Goal: Task Accomplishment & Management: Complete application form

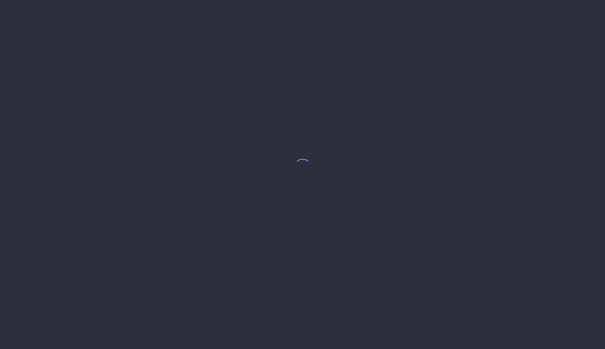
select select "9"
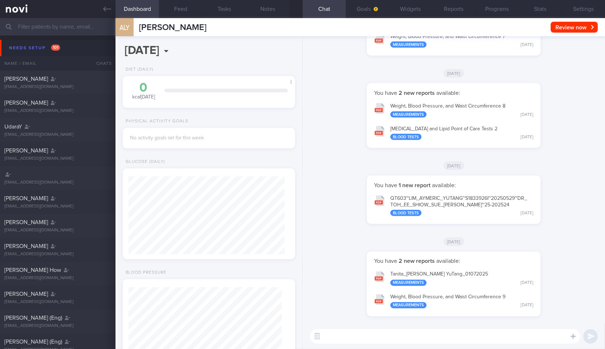
scroll to position [76, 153]
click at [105, 9] on icon at bounding box center [107, 9] width 8 height 5
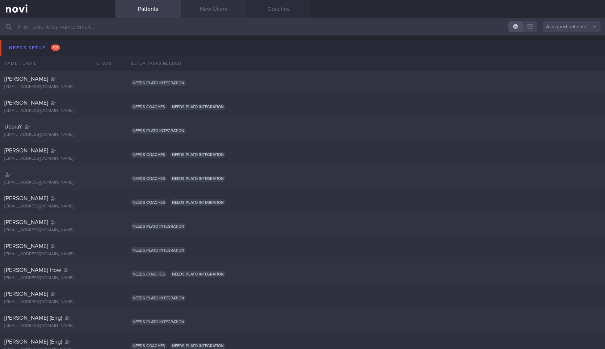
click at [200, 5] on link "New Users" at bounding box center [213, 9] width 65 height 18
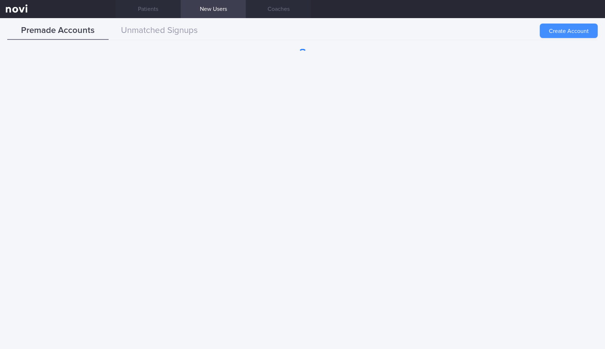
click at [564, 31] on button "Create Account" at bounding box center [568, 31] width 58 height 14
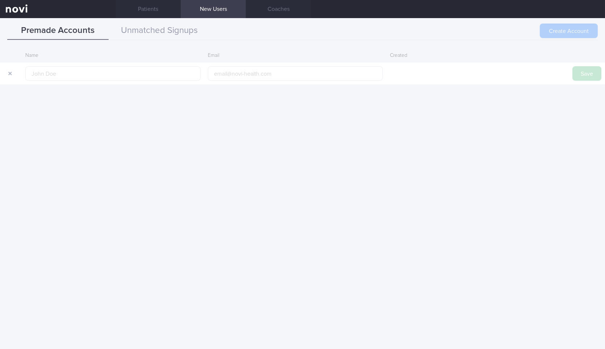
drag, startPoint x: 128, startPoint y: 77, endPoint x: 232, endPoint y: 87, distance: 103.9
click at [128, 77] on input "text" at bounding box center [112, 73] width 175 height 14
type input "[PERSON_NAME] SAN [PERSON_NAME]"
click at [286, 77] on input "email" at bounding box center [295, 73] width 175 height 14
click at [160, 73] on input "[PERSON_NAME] SAN [PERSON_NAME]" at bounding box center [112, 73] width 175 height 14
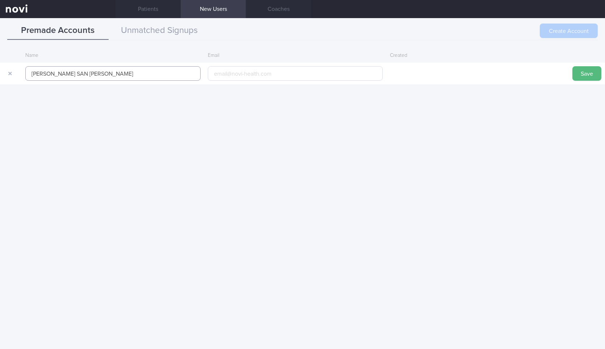
click at [156, 75] on input "[PERSON_NAME] SAN [PERSON_NAME]" at bounding box center [112, 73] width 175 height 14
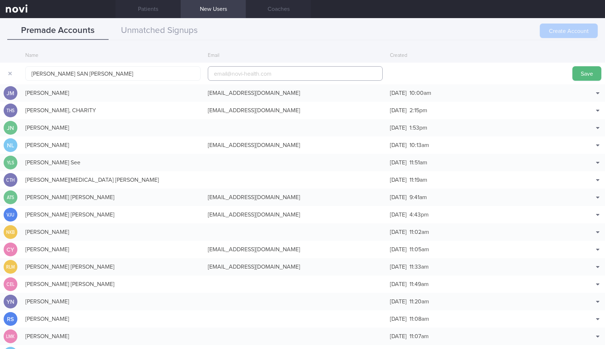
drag, startPoint x: 268, startPoint y: 76, endPoint x: 495, endPoint y: 71, distance: 226.2
click at [268, 76] on input "email" at bounding box center [295, 73] width 175 height 14
paste input "[EMAIL_ADDRESS][DOMAIN_NAME]"
type input "[EMAIL_ADDRESS][DOMAIN_NAME]"
drag, startPoint x: 578, startPoint y: 76, endPoint x: 542, endPoint y: 55, distance: 41.7
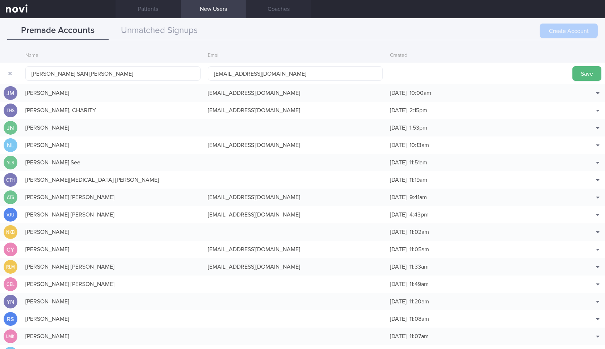
click at [578, 76] on button "Save" at bounding box center [586, 73] width 29 height 14
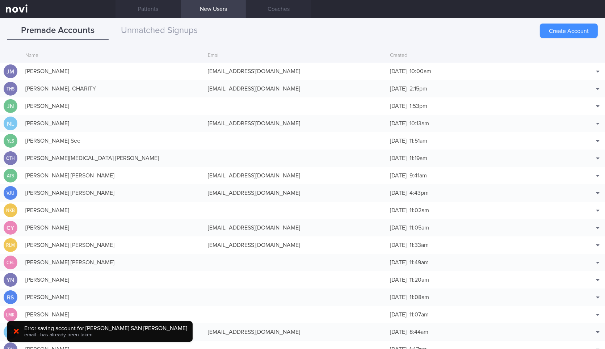
click at [575, 28] on button "Create Account" at bounding box center [568, 31] width 58 height 14
click at [152, 18] on div "Premade Accounts Unmatched Signups Create Account Name Email Created [PERSON_NA…" at bounding box center [302, 183] width 605 height 331
click at [154, 15] on link "Patients" at bounding box center [147, 9] width 65 height 18
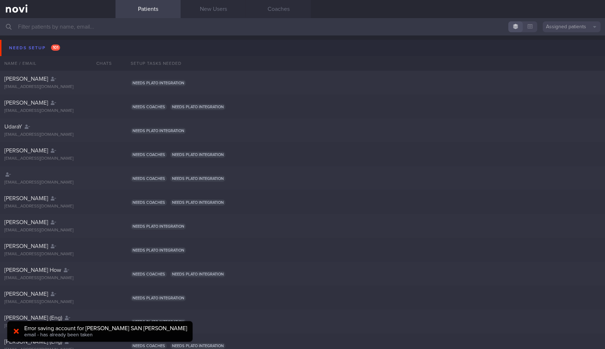
click at [579, 28] on button "Assigned patients" at bounding box center [571, 26] width 58 height 11
click at [569, 54] on button "All active patients" at bounding box center [571, 50] width 58 height 11
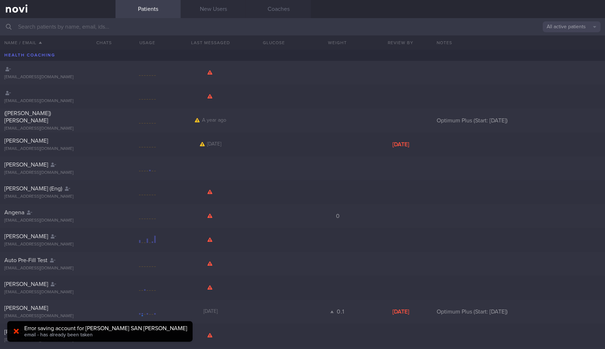
click at [255, 28] on input "text" at bounding box center [302, 26] width 605 height 17
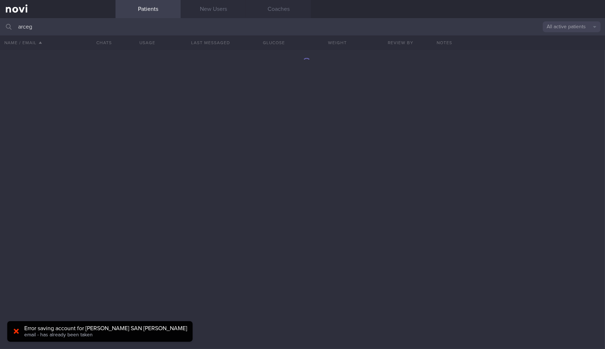
type input "[PERSON_NAME]"
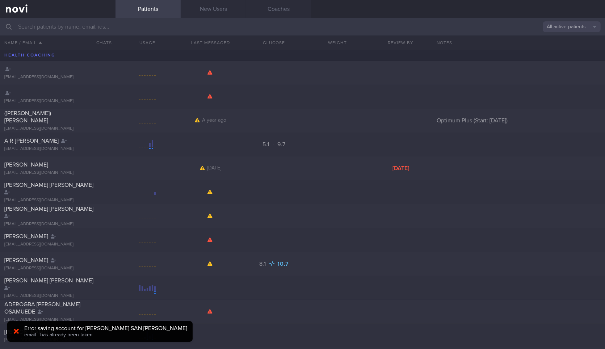
click at [561, 27] on button "All active patients" at bounding box center [571, 26] width 58 height 11
click at [567, 40] on button "Assigned patients" at bounding box center [571, 39] width 58 height 11
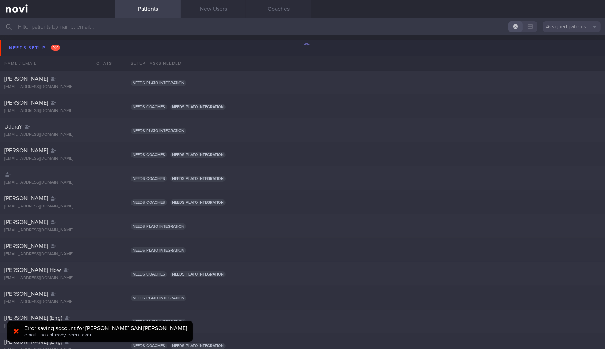
click at [209, 19] on input "text" at bounding box center [302, 26] width 605 height 17
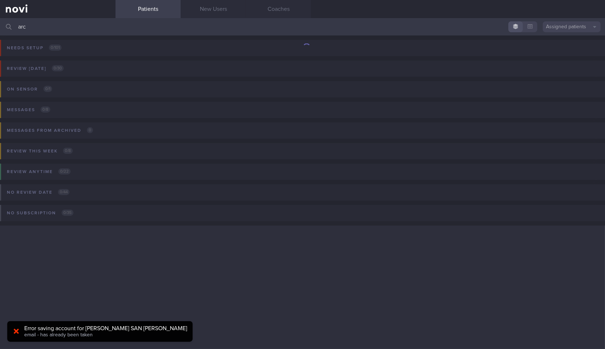
type input "[PERSON_NAME]"
click at [232, 9] on link "New Users" at bounding box center [213, 9] width 65 height 18
click at [212, 4] on link "New Users" at bounding box center [213, 9] width 65 height 18
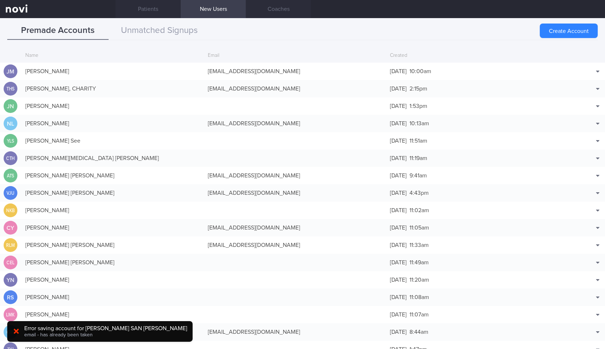
click at [560, 26] on button "Create Account" at bounding box center [568, 31] width 58 height 14
click at [557, 30] on div "Create Account" at bounding box center [568, 31] width 58 height 14
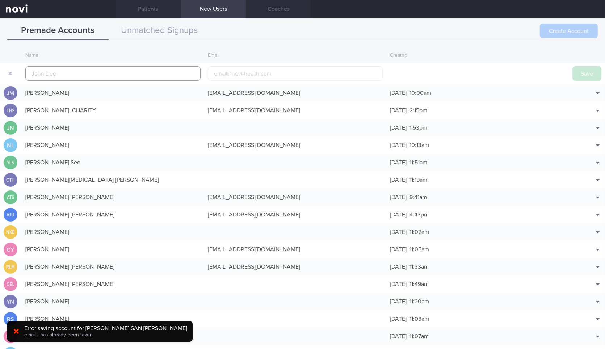
scroll to position [17, 0]
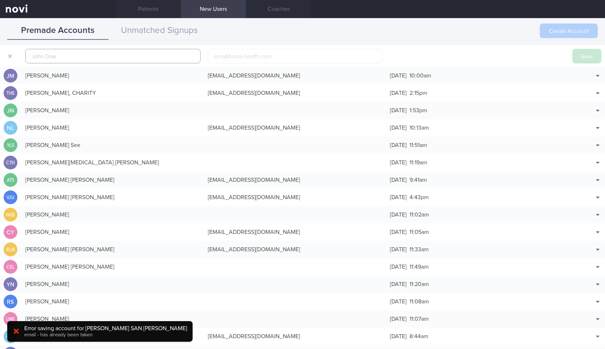
paste input "[EMAIL_ADDRESS][DOMAIN_NAME]"
type input "[EMAIL_ADDRESS][DOMAIN_NAME]"
click at [105, 60] on input "text" at bounding box center [112, 56] width 175 height 14
paste input "[PERSON_NAME] SAN [PERSON_NAME]"
type input "[PERSON_NAME] SAN [PERSON_NAME]"
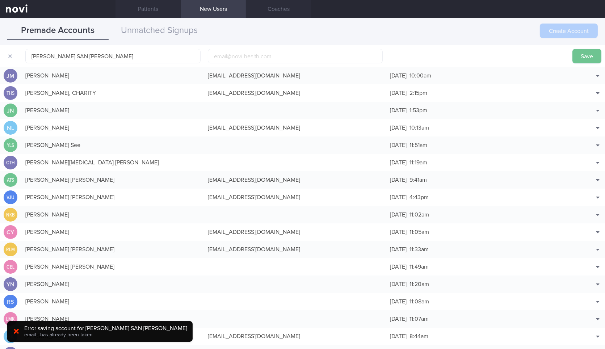
click at [581, 56] on button "Save" at bounding box center [586, 56] width 29 height 14
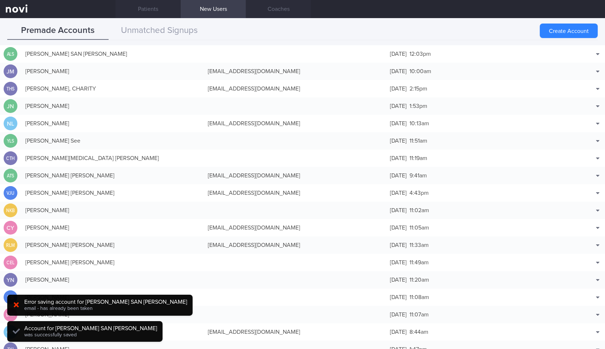
scroll to position [0, 0]
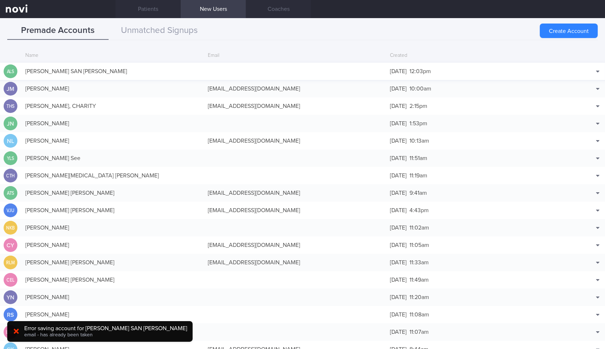
click at [140, 64] on div "[PERSON_NAME] SAN [PERSON_NAME]" at bounding box center [113, 71] width 182 height 14
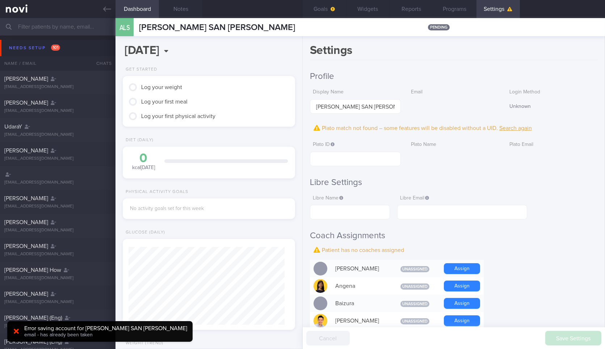
scroll to position [77, 156]
click at [361, 160] on input "text" at bounding box center [355, 159] width 91 height 14
paste input "377f34a2b18ac5541522d778a921e1d8"
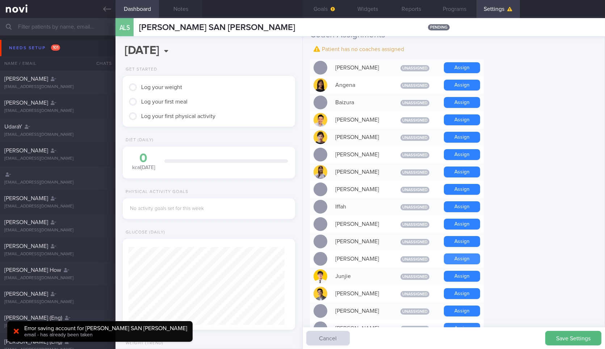
scroll to position [256, 0]
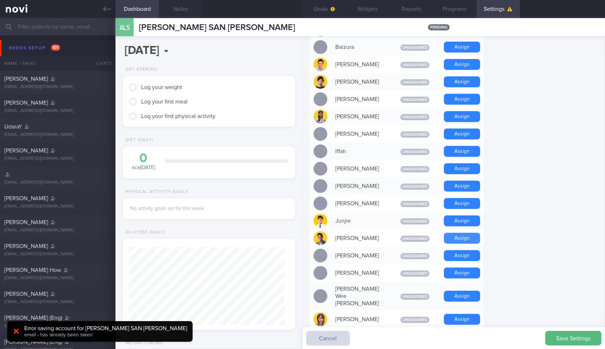
type input "377f34a2b18ac5541522d778a921e1d8"
click at [467, 237] on button "Assign" at bounding box center [462, 238] width 36 height 11
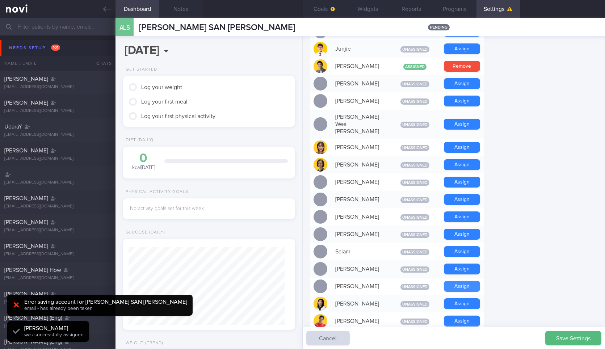
scroll to position [77, 156]
click at [457, 315] on button "Assign" at bounding box center [462, 320] width 36 height 11
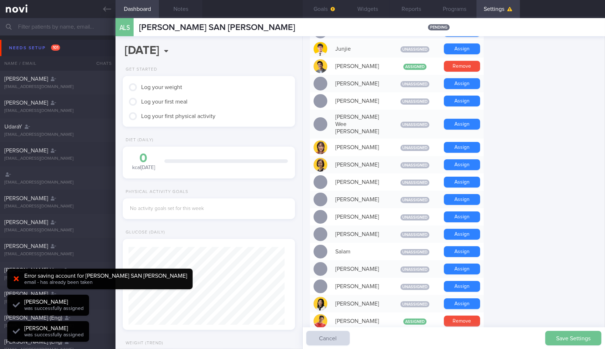
click at [562, 336] on button "Save Settings" at bounding box center [573, 338] width 56 height 14
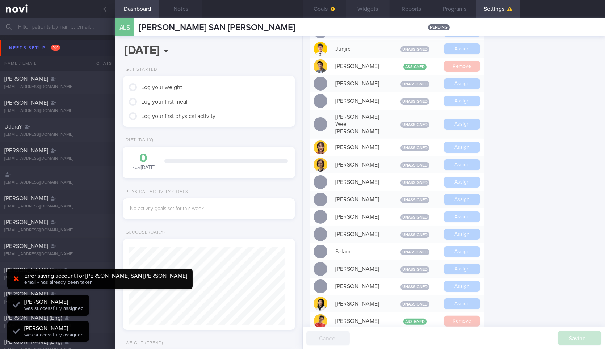
scroll to position [110, 0]
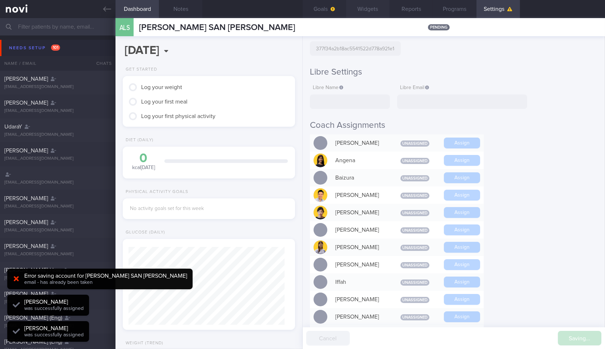
click at [322, 9] on button "Goals" at bounding box center [323, 9] width 43 height 18
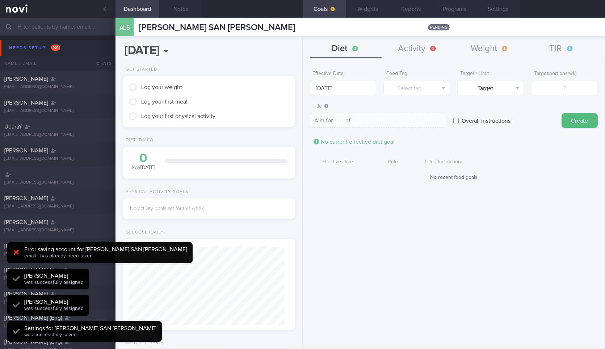
scroll to position [77, 156]
click at [367, 12] on button "Widgets" at bounding box center [367, 9] width 43 height 18
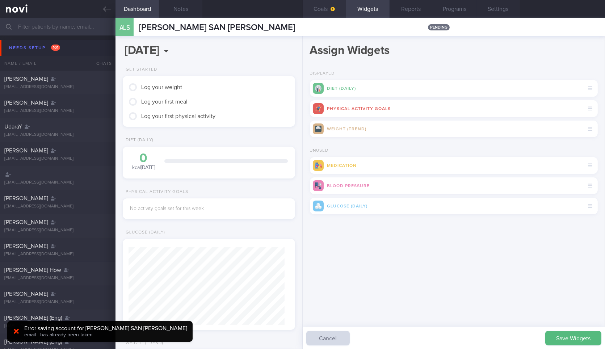
click at [562, 336] on button "Save Widgets" at bounding box center [573, 338] width 56 height 14
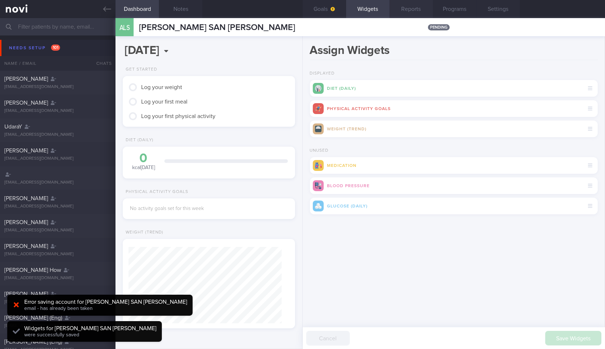
click at [413, 13] on button "Reports" at bounding box center [410, 9] width 43 height 18
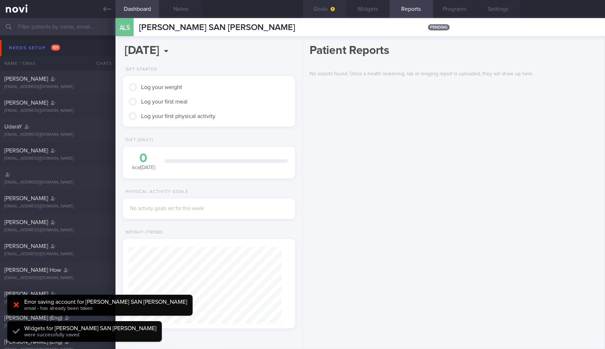
click at [313, 4] on button "Goals" at bounding box center [323, 9] width 43 height 18
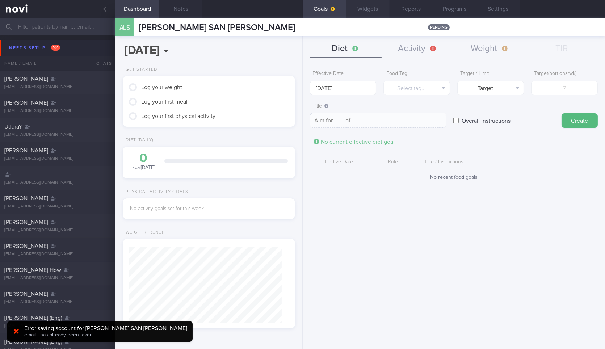
scroll to position [76, 153]
click at [421, 49] on button "Activity" at bounding box center [417, 49] width 72 height 18
click at [356, 45] on button "Diet" at bounding box center [346, 49] width 72 height 18
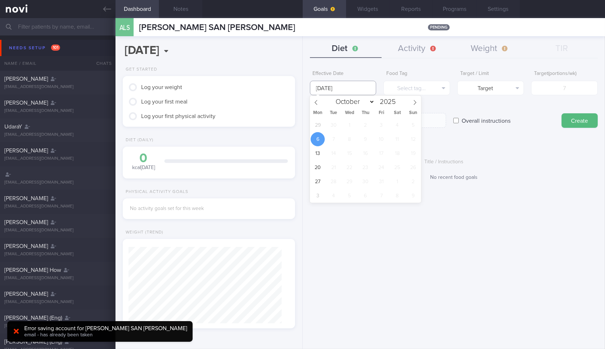
click at [324, 84] on input "[DATE]" at bounding box center [343, 88] width 67 height 14
click at [317, 130] on span "29" at bounding box center [317, 125] width 14 height 14
type input "[DATE]"
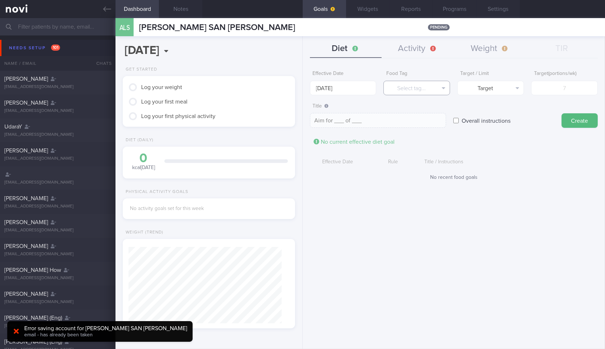
click at [421, 84] on button "Select tag..." at bounding box center [416, 88] width 67 height 14
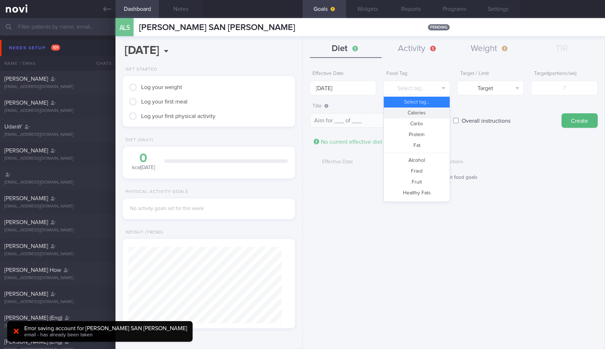
click at [420, 118] on button "Calories" at bounding box center [417, 112] width 66 height 11
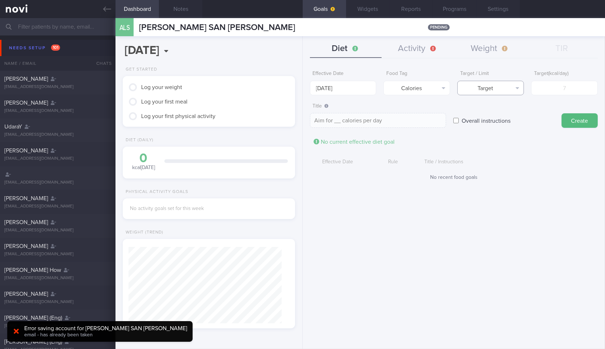
click at [512, 87] on button "Target" at bounding box center [490, 88] width 67 height 14
click at [501, 115] on button "Limit" at bounding box center [490, 112] width 66 height 11
type textarea "Keep to __ calories per day"
click at [557, 91] on input "number" at bounding box center [564, 88] width 67 height 14
type input "1"
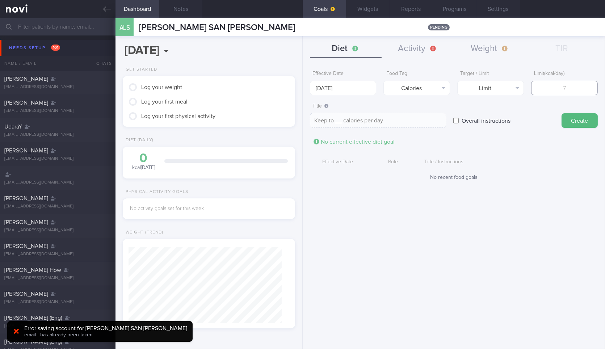
type textarea "Keep to 1 calories per day"
type input "13"
type textarea "Keep to 13 calories per day"
type input "130"
type textarea "Keep to 130 calories per day"
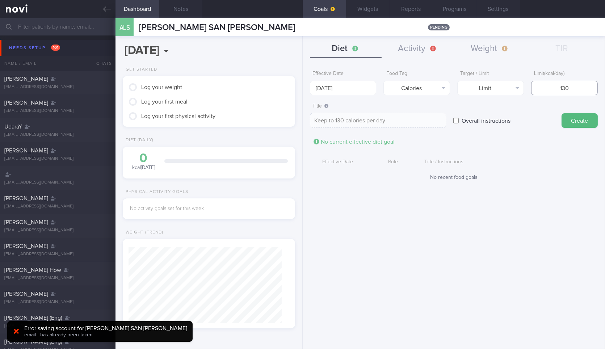
type input "1300"
type textarea "Keep to 1300 calories per day"
type input "1300"
type textarea "Keep to 1300 calories per day"
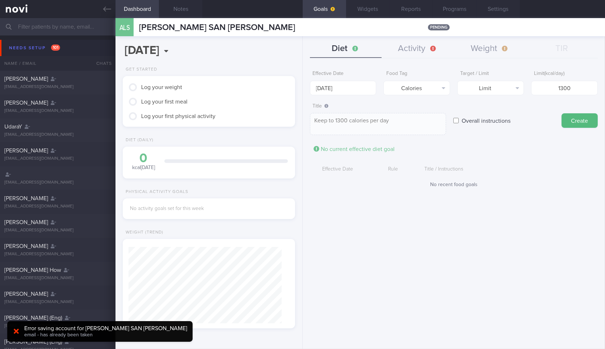
click at [561, 113] on button "Create" at bounding box center [579, 120] width 36 height 14
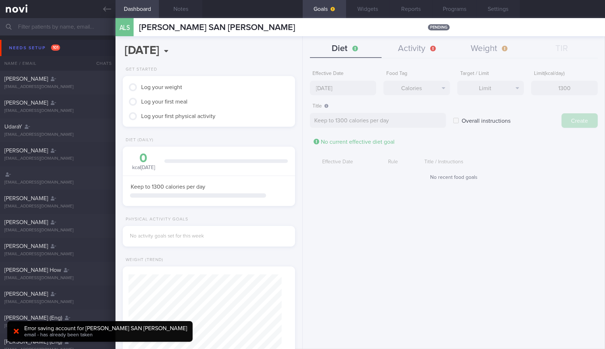
scroll to position [361734, 361657]
type input "[DATE]"
type textarea "Aim for ___ of ___"
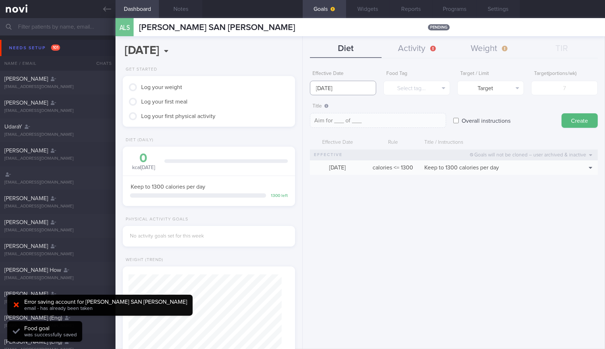
click at [356, 92] on body "You are offline! Some functionality will be unavailable Patients New Users Coac…" at bounding box center [302, 174] width 605 height 349
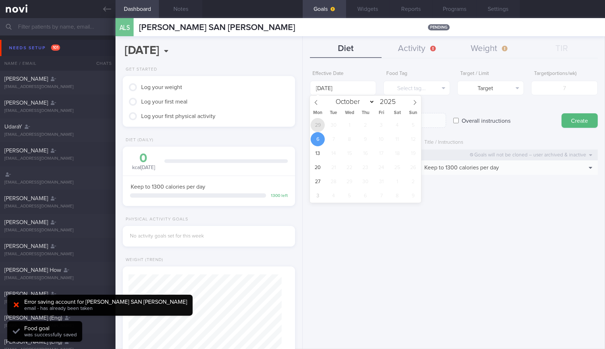
click at [317, 124] on span "29" at bounding box center [317, 125] width 14 height 14
type input "[DATE]"
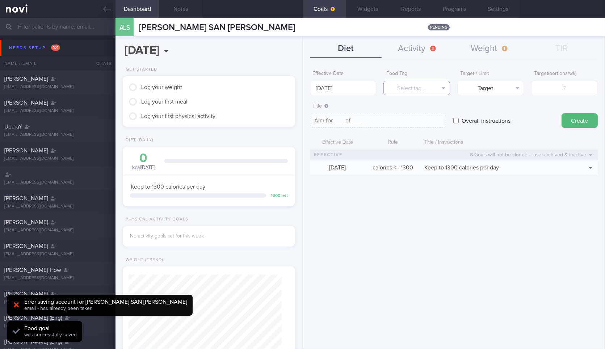
click at [426, 92] on button "Select tag..." at bounding box center [416, 88] width 67 height 14
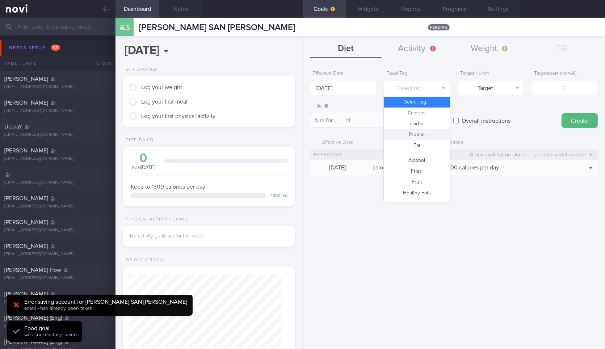
click at [426, 132] on button "Protein" at bounding box center [417, 134] width 66 height 11
type textarea "Aim for __g of protein per day"
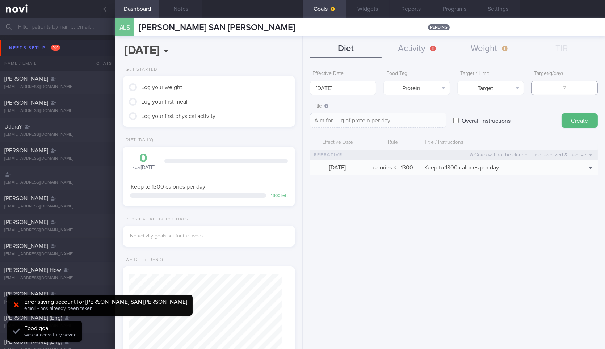
click at [565, 88] on input "number" at bounding box center [564, 88] width 67 height 14
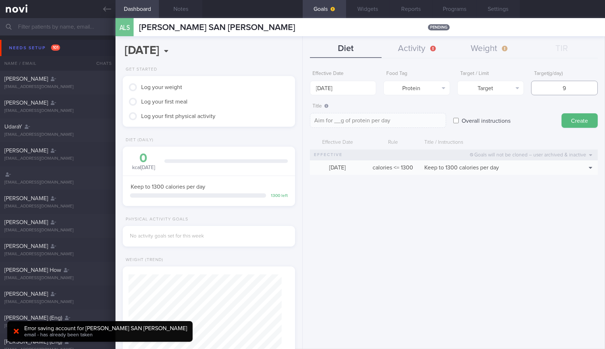
type input "90"
type textarea "Aim for 90g of protein per day"
type input "90"
click at [575, 123] on button "Create" at bounding box center [579, 120] width 36 height 14
type input "[DATE]"
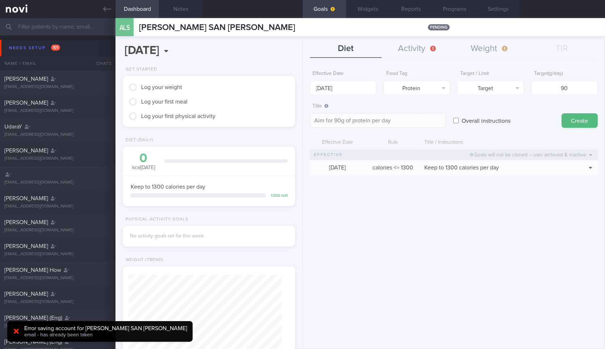
type textarea "Aim for ___ of ___"
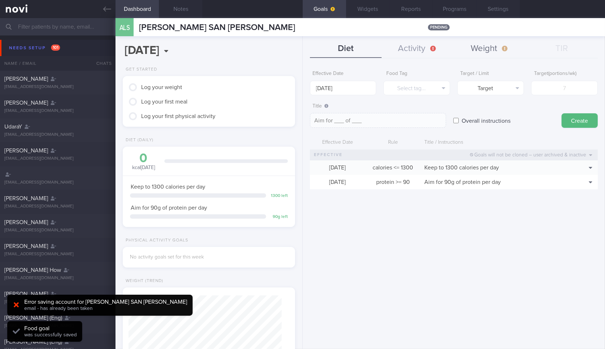
click at [489, 48] on button "Weight" at bounding box center [489, 49] width 72 height 18
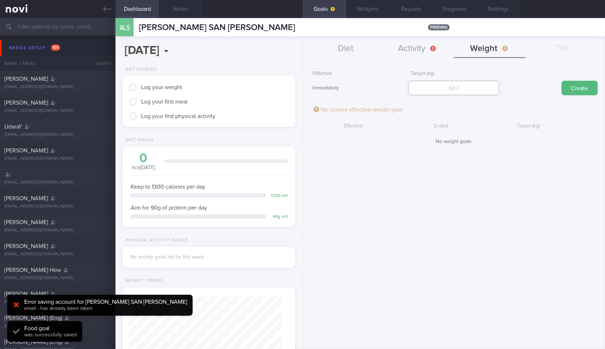
click at [442, 83] on input "number" at bounding box center [453, 88] width 91 height 14
type input "85"
click at [561, 81] on button "Create" at bounding box center [579, 88] width 36 height 14
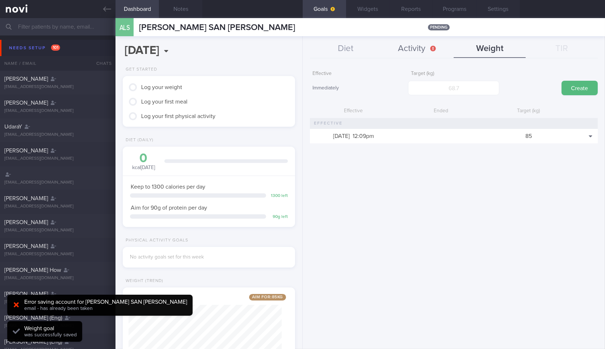
click at [416, 50] on button "Activity" at bounding box center [417, 49] width 72 height 18
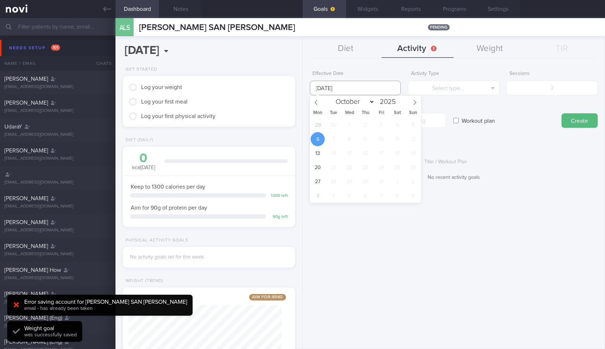
click at [361, 82] on input "[DATE]" at bounding box center [355, 88] width 91 height 14
click at [318, 131] on span "29" at bounding box center [317, 125] width 14 height 14
type input "[DATE]"
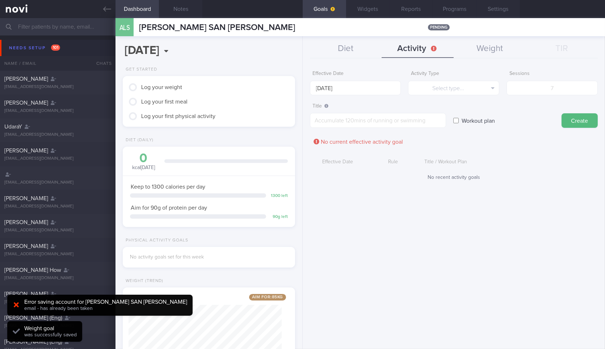
click at [465, 97] on form "Effective Date [DATE] Activity Type Select type... Select type... Duration Sess…" at bounding box center [454, 127] width 288 height 121
click at [467, 91] on button "Select type..." at bounding box center [453, 88] width 91 height 14
click at [474, 116] on button "Duration" at bounding box center [453, 112] width 90 height 11
click at [566, 94] on input "number" at bounding box center [551, 88] width 91 height 14
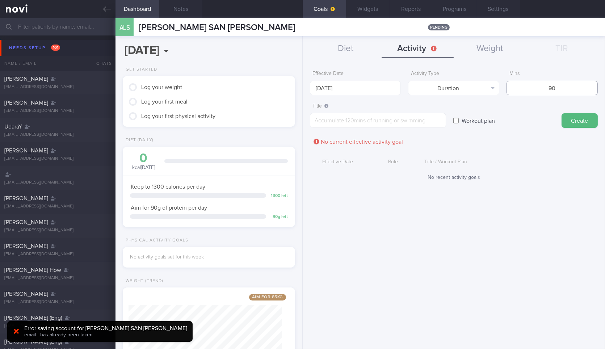
type input "90"
type textarea "Aim to do 90 mins of physical activity this week"
click at [561, 113] on button "Create" at bounding box center [579, 120] width 36 height 14
type input "[DATE]"
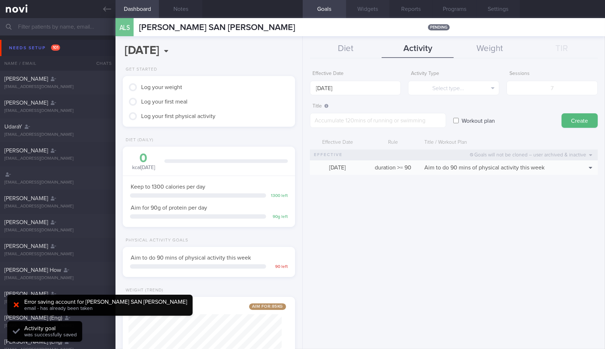
click at [374, 10] on button "Widgets" at bounding box center [367, 9] width 43 height 18
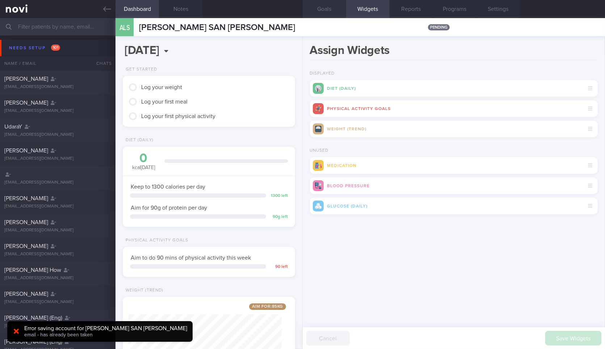
click at [327, 12] on button "Goals" at bounding box center [323, 9] width 43 height 18
